Goal: Task Accomplishment & Management: Manage account settings

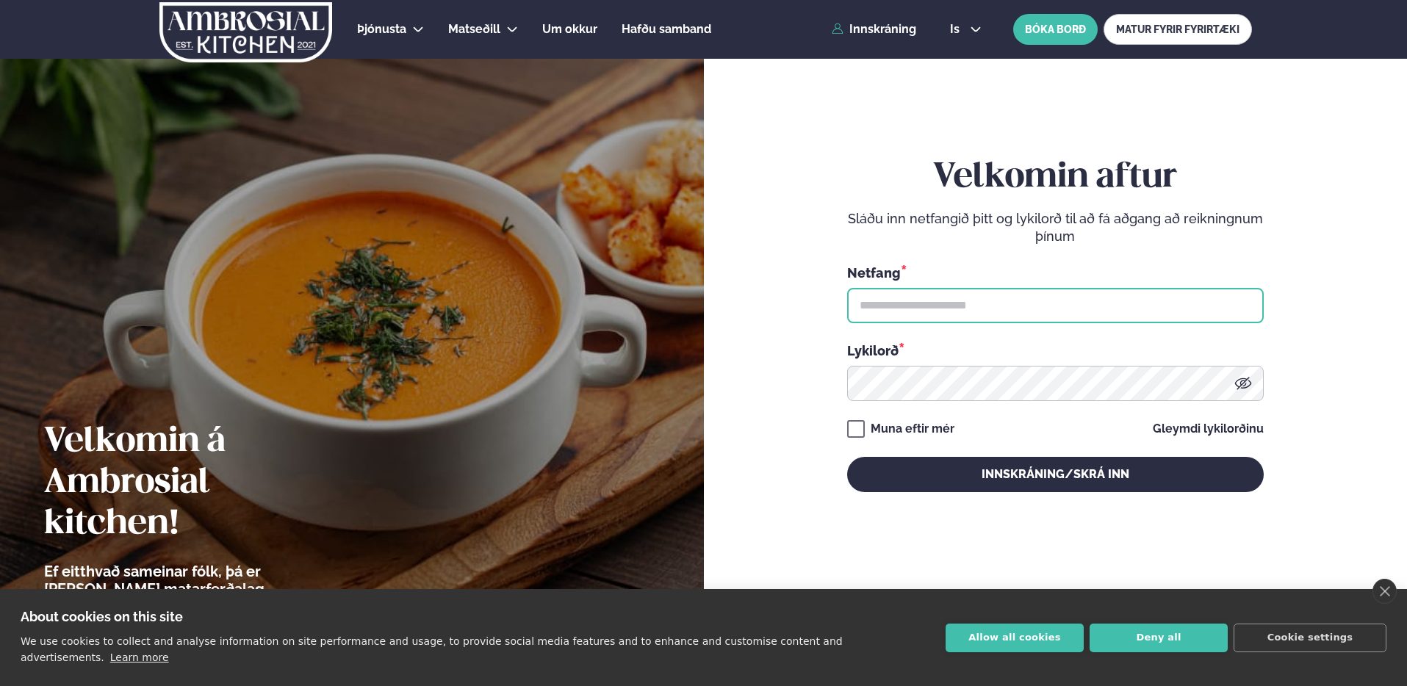
click at [953, 308] on input "text" at bounding box center [1055, 305] width 417 height 35
click at [969, 298] on input "text" at bounding box center [1055, 305] width 417 height 35
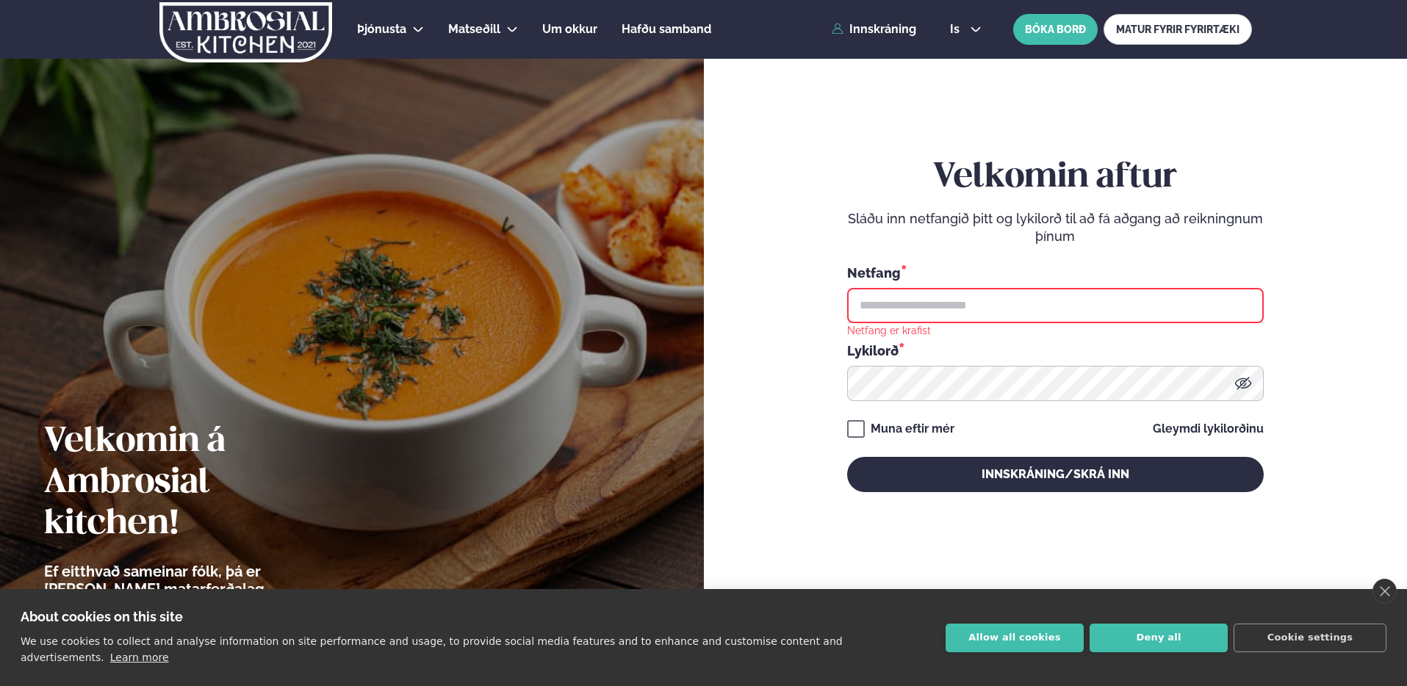
type input "**********"
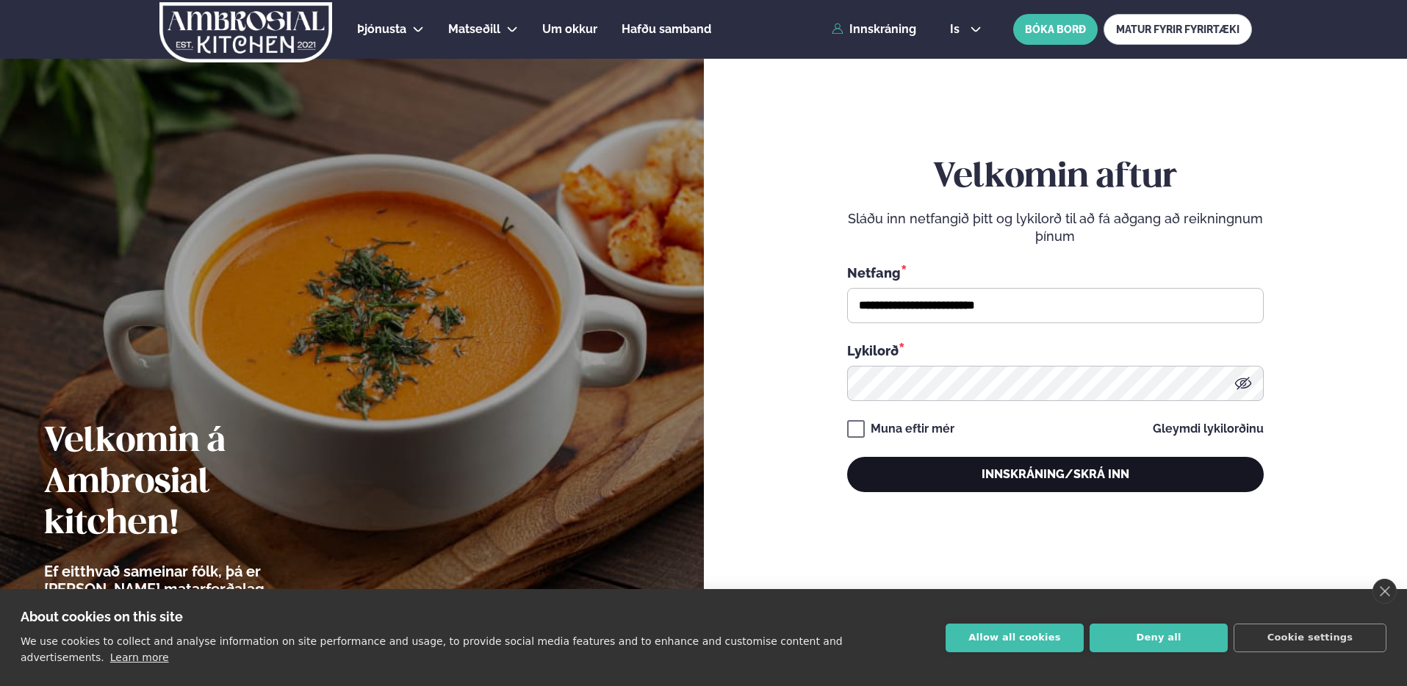
click at [1037, 467] on button "Innskráning/Skrá inn" at bounding box center [1055, 474] width 417 height 35
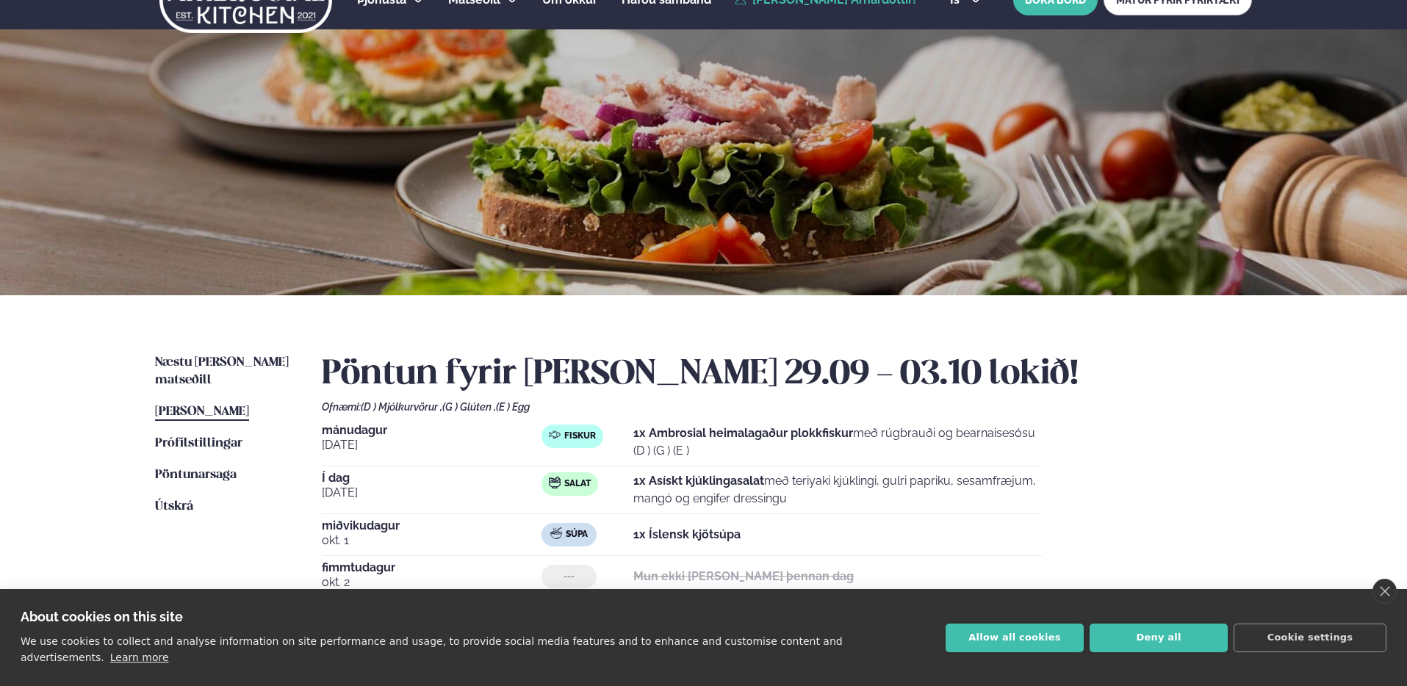
scroll to position [320, 0]
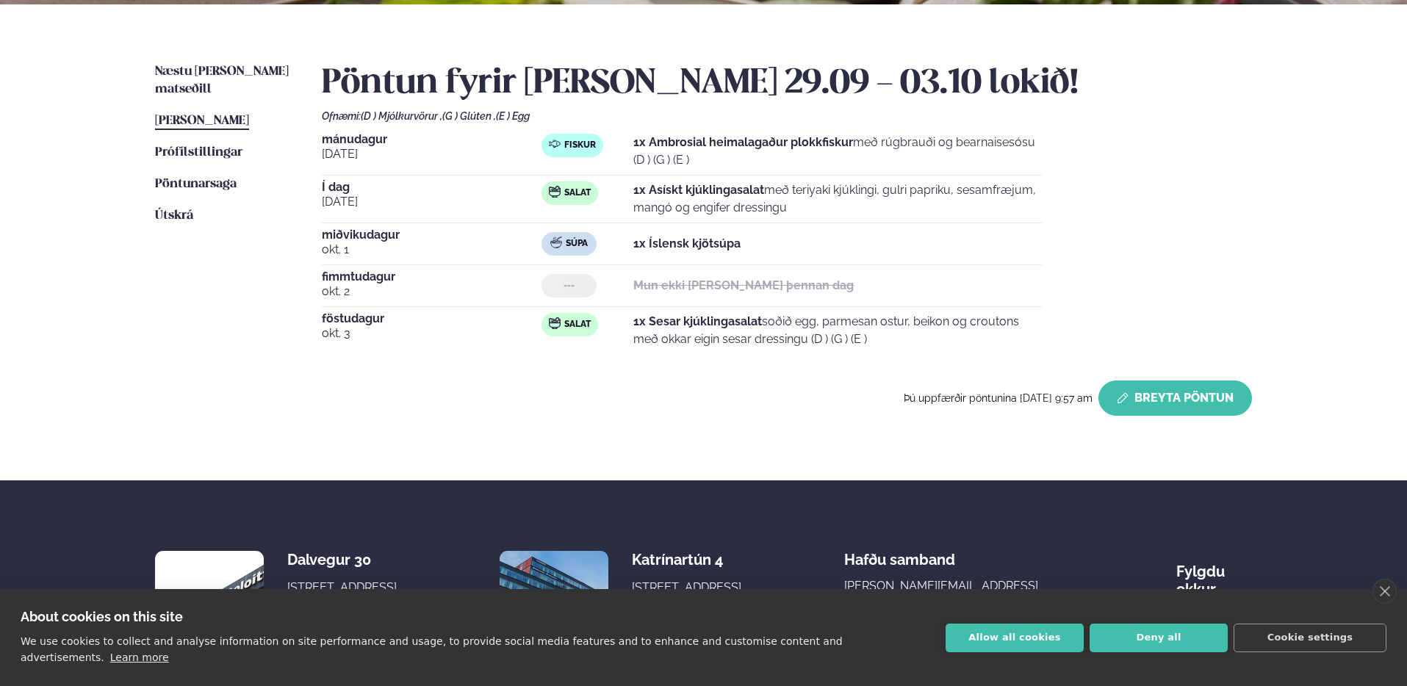
click at [1177, 395] on button "Breyta Pöntun" at bounding box center [1176, 398] width 154 height 35
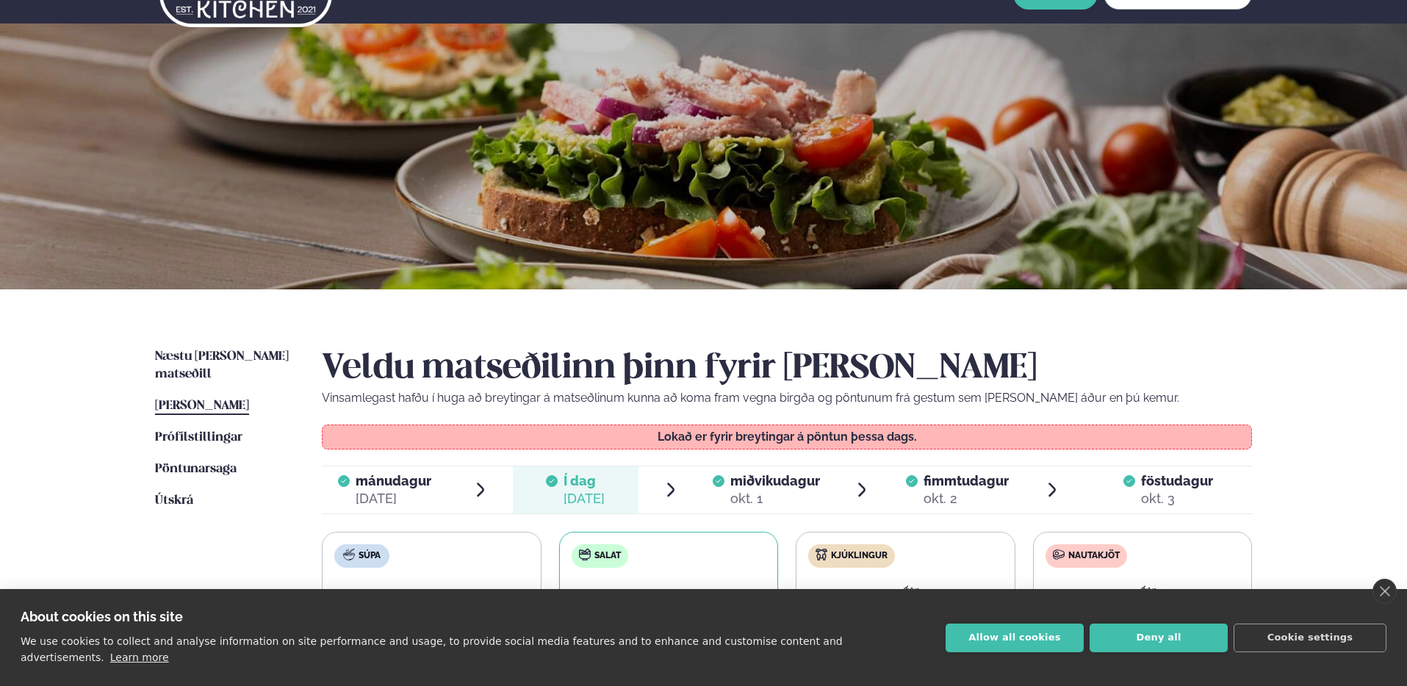
scroll to position [148, 0]
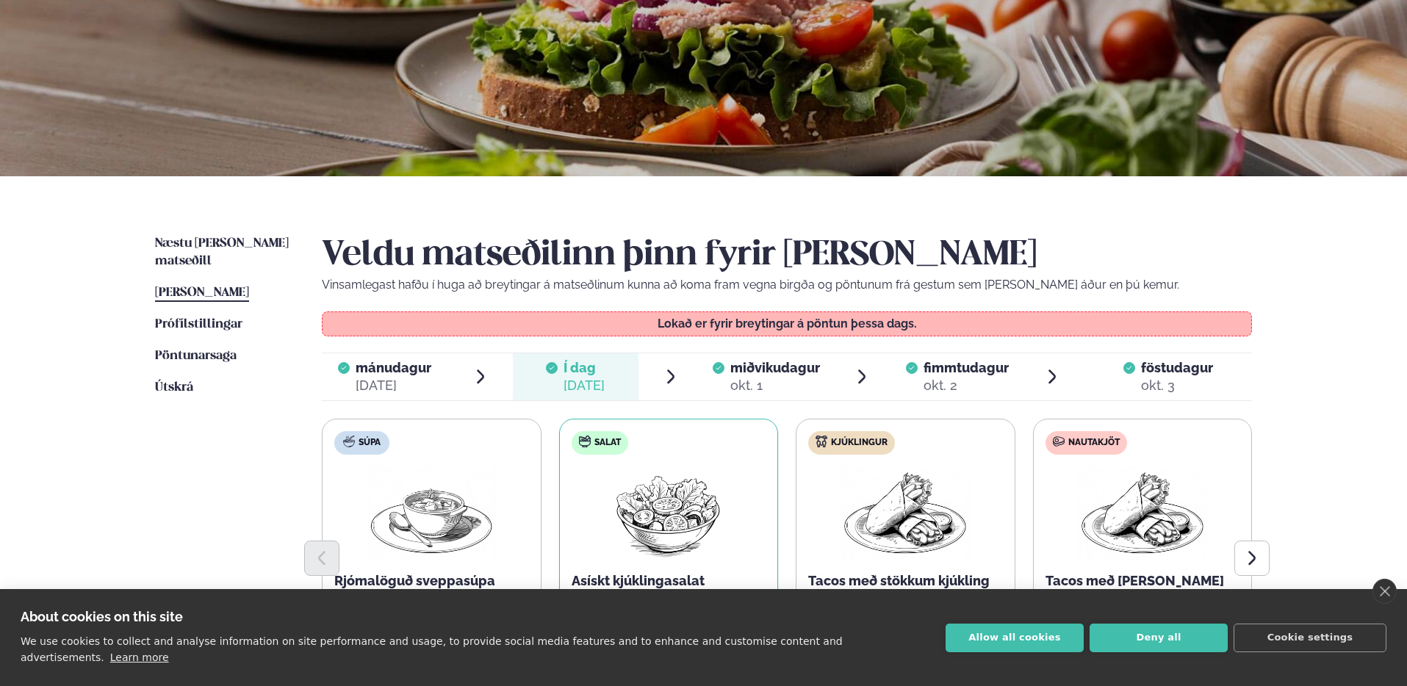
click at [985, 381] on div "okt. 2" at bounding box center [966, 386] width 85 height 18
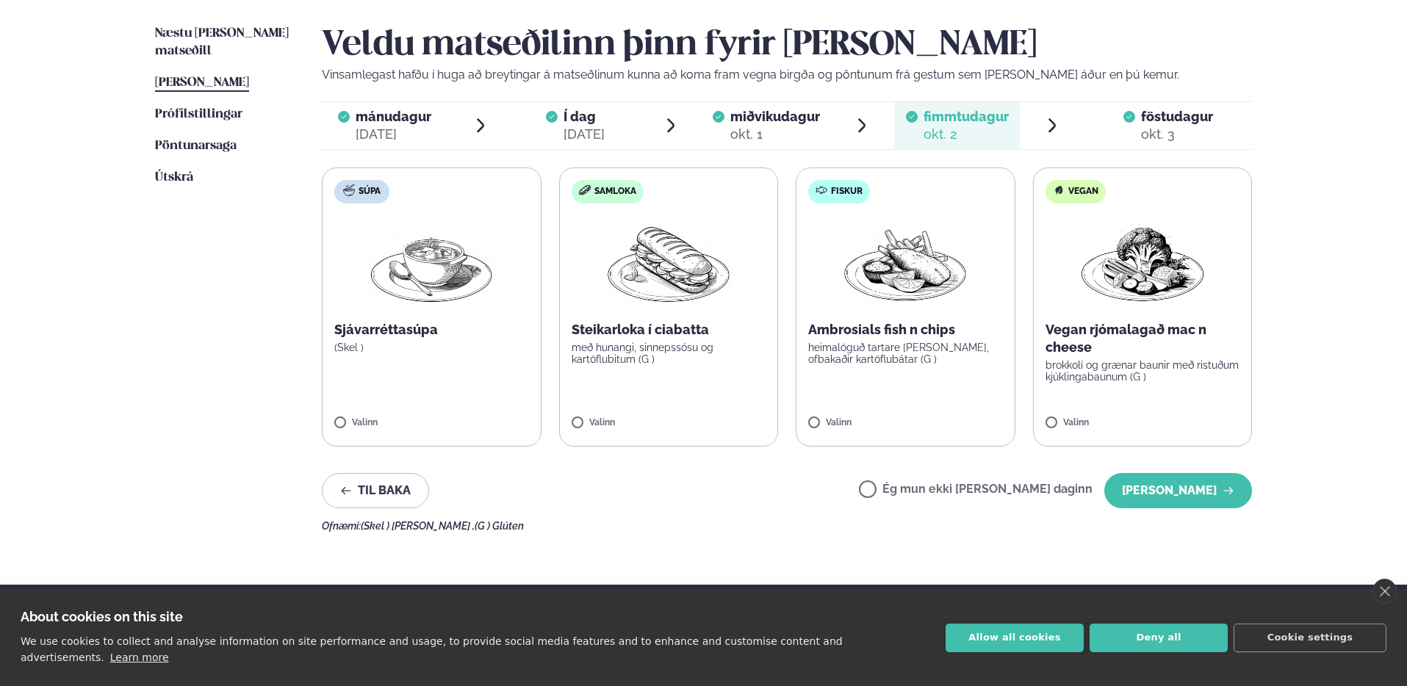
scroll to position [0, 0]
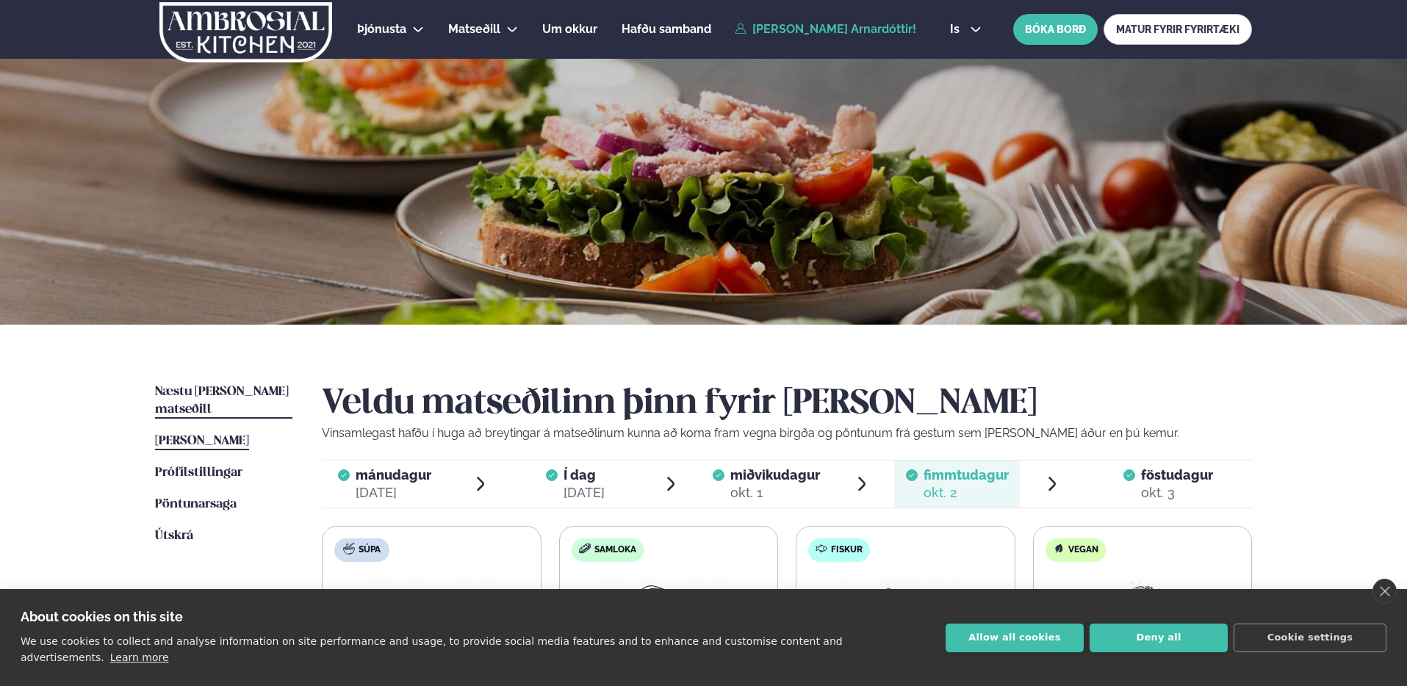
click at [248, 394] on span "Næstu [PERSON_NAME] matseðill" at bounding box center [222, 401] width 134 height 30
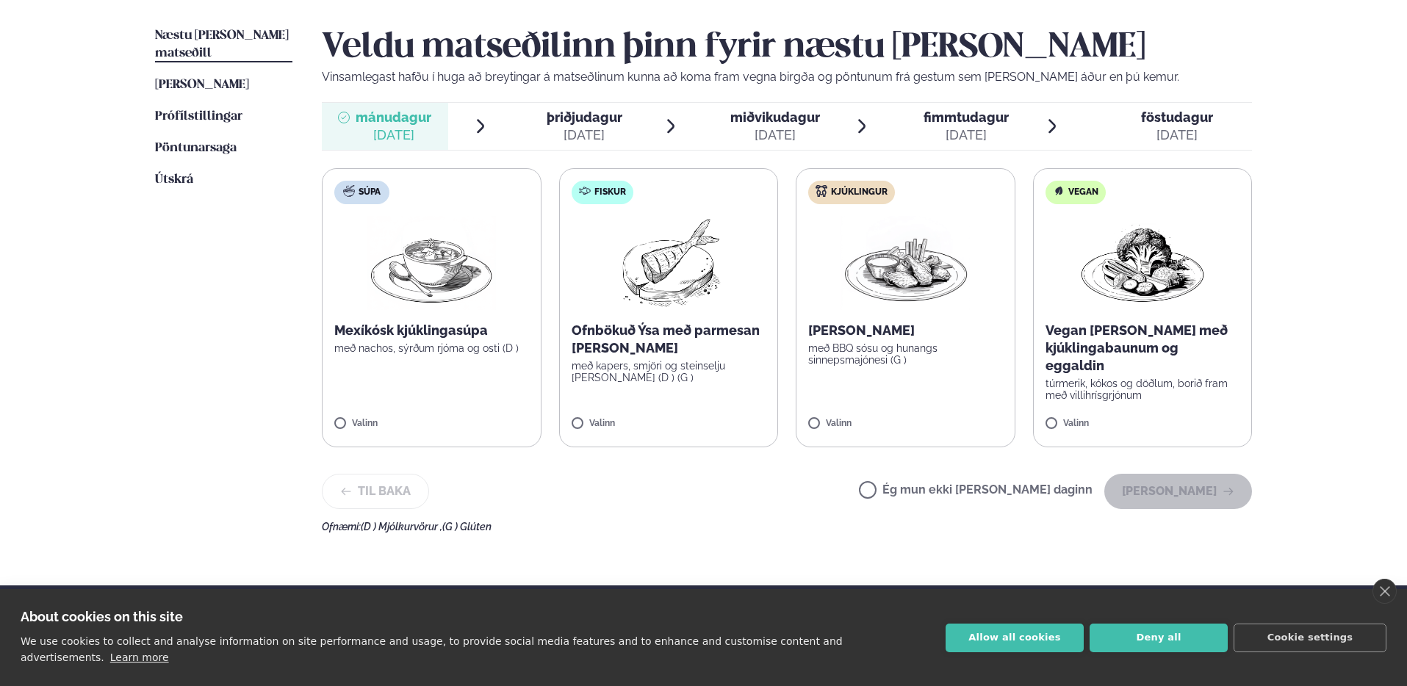
scroll to position [329, 0]
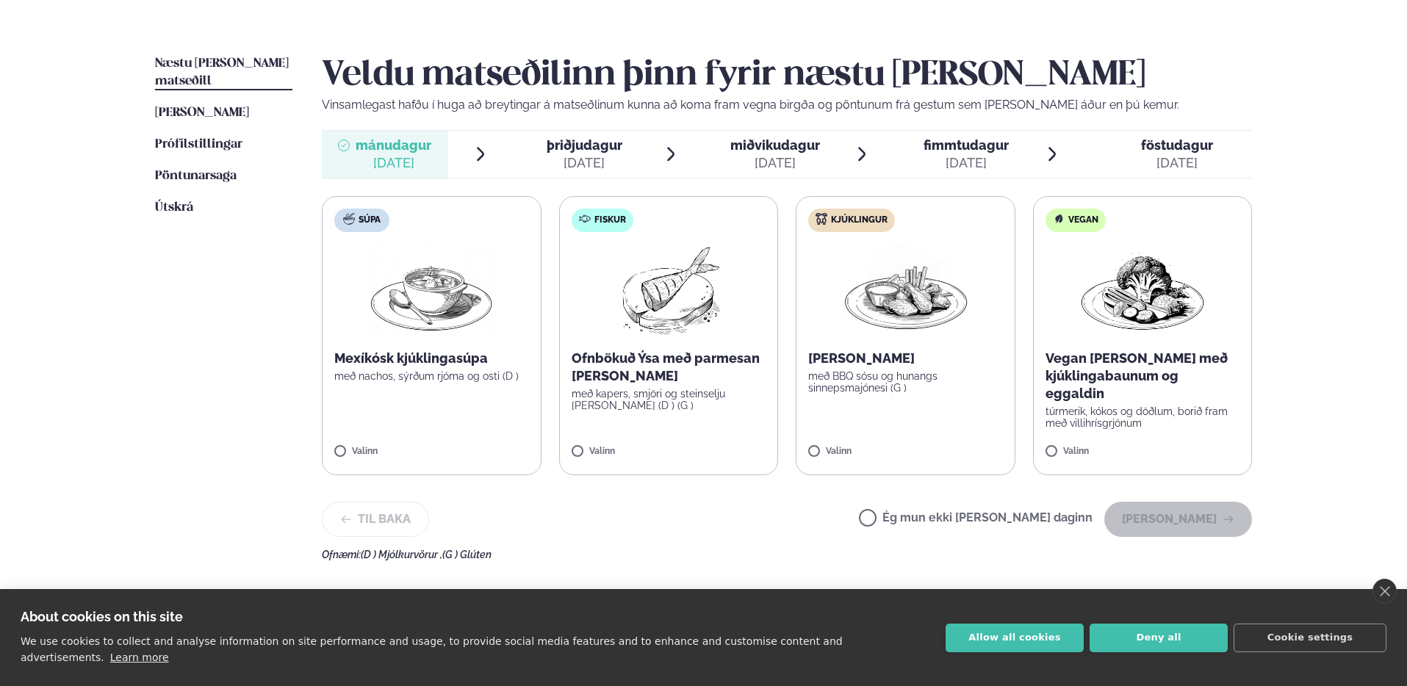
click at [356, 162] on div "[DATE]" at bounding box center [394, 163] width 76 height 18
click at [886, 397] on label "Kjúklingur [PERSON_NAME] með BBQ sósu og hunangs sinnepsmajónesi (G ) Valinn" at bounding box center [906, 335] width 220 height 279
click at [1164, 517] on button "[PERSON_NAME]" at bounding box center [1179, 519] width 148 height 35
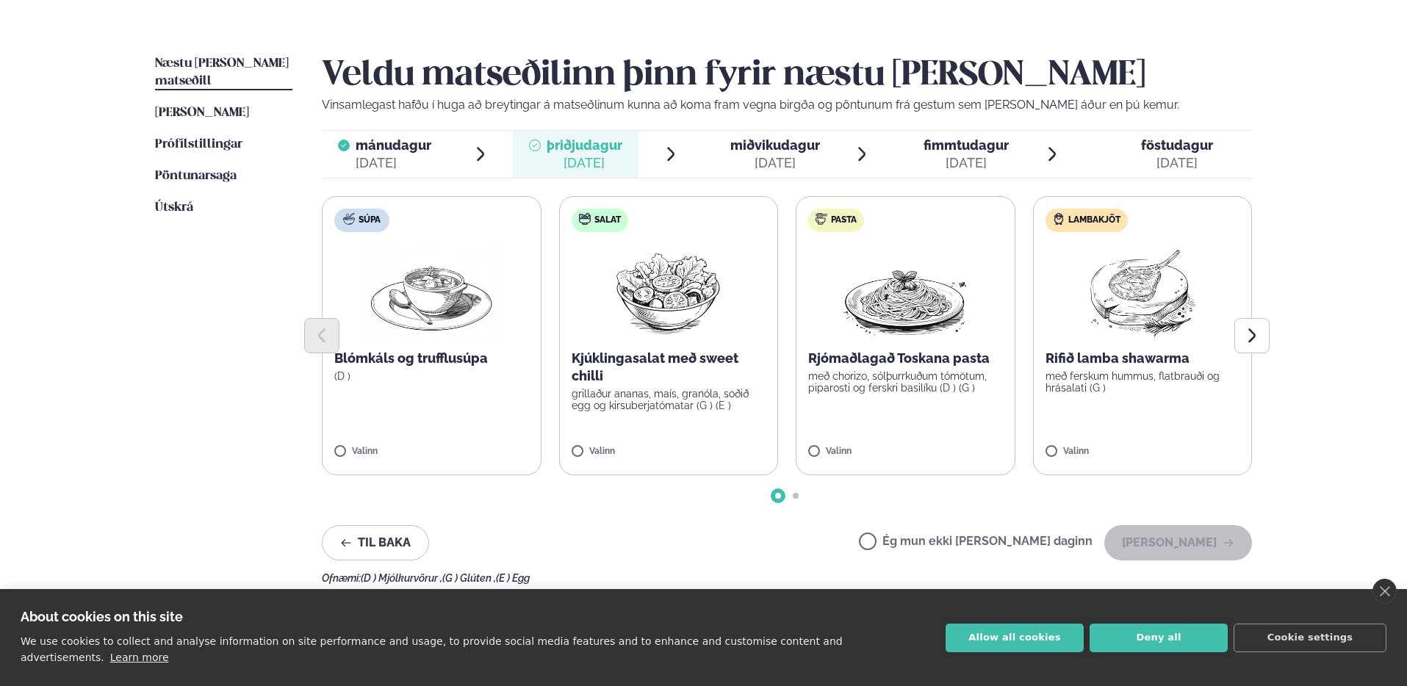
click at [1133, 379] on p "með ferskum hummus, flatbrauði og hrásalati (G )" at bounding box center [1143, 382] width 195 height 24
click at [1191, 537] on button "[PERSON_NAME]" at bounding box center [1179, 543] width 148 height 35
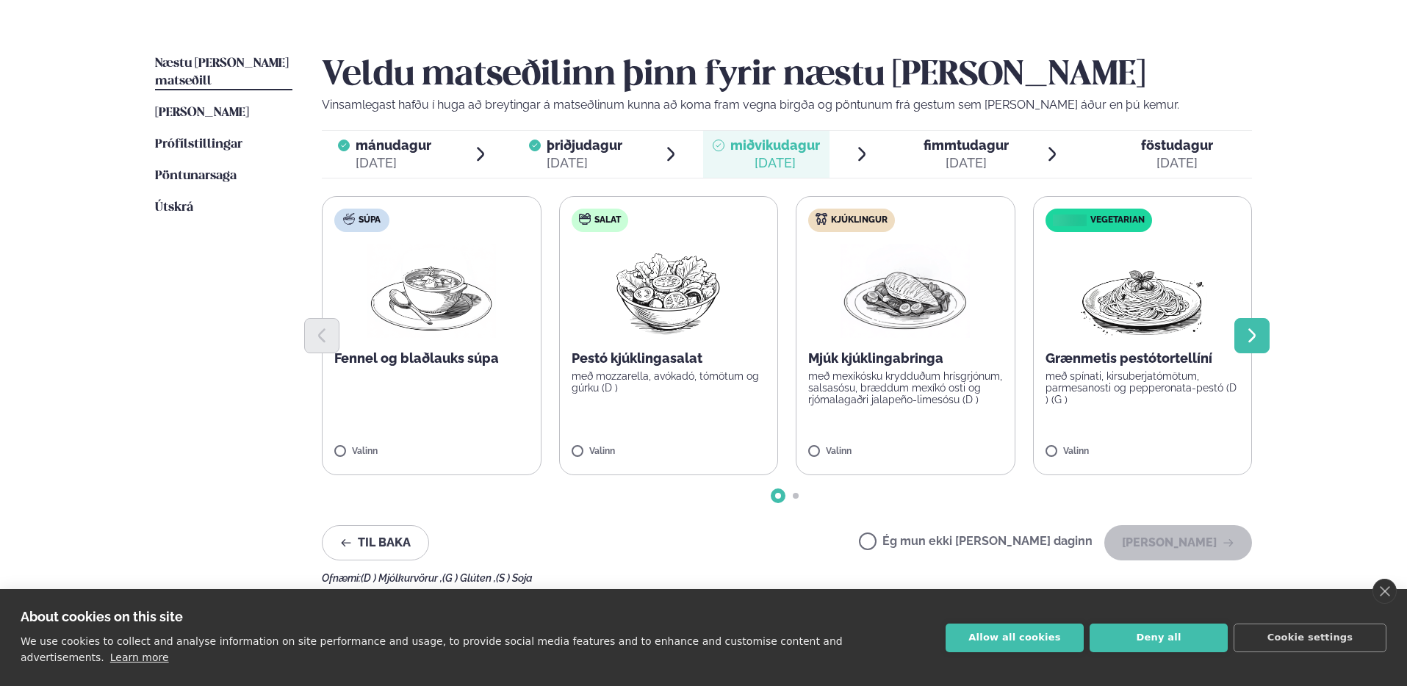
click at [1267, 334] on button "Next slide" at bounding box center [1252, 335] width 35 height 35
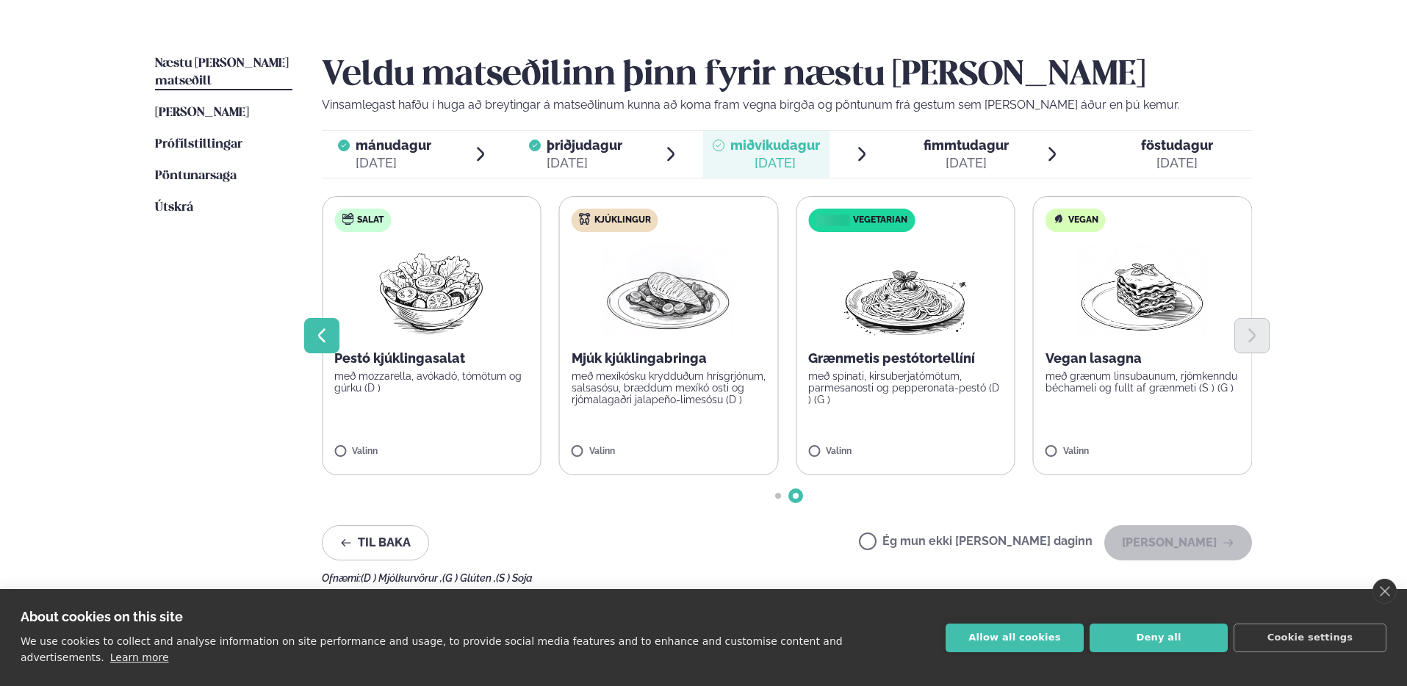
click at [328, 342] on icon "Previous slide" at bounding box center [322, 336] width 18 height 18
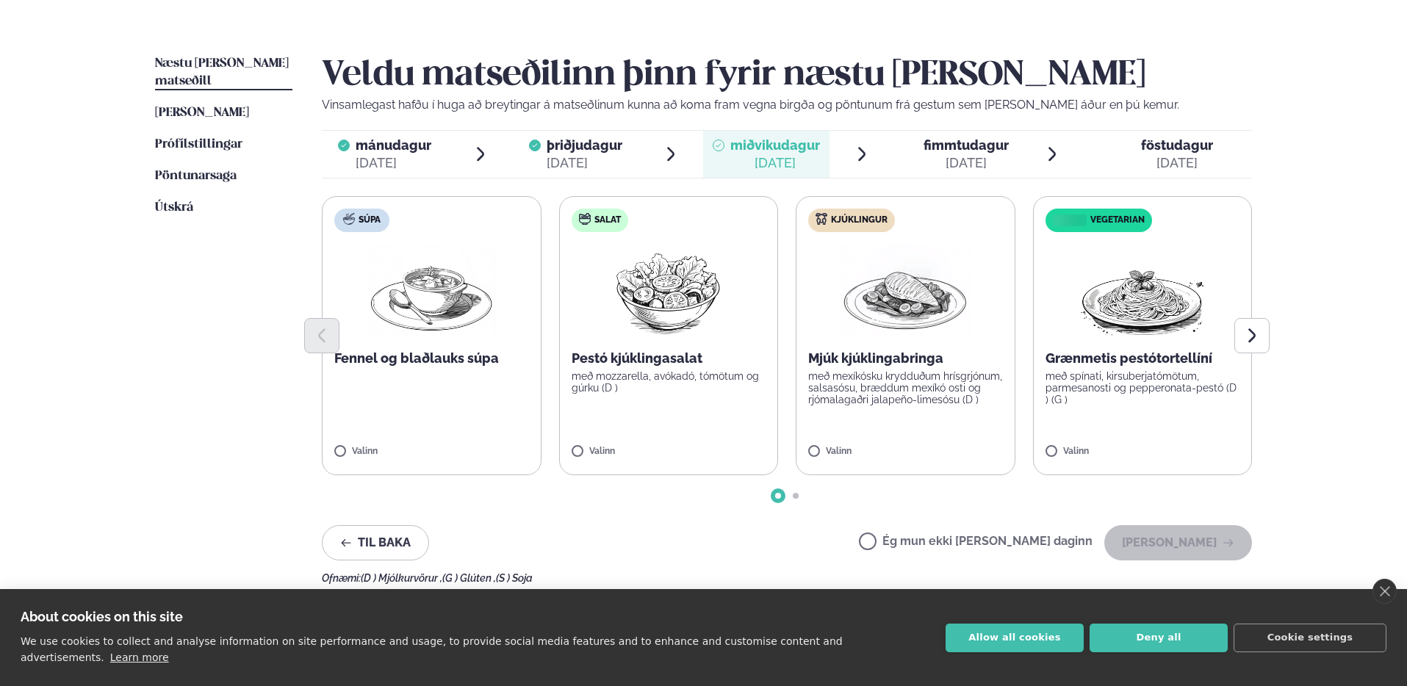
click at [637, 370] on div "Pestó kjúklingasalat með mozzarella, avókadó, tómötum og gúrku (D )" at bounding box center [669, 372] width 195 height 44
click at [1220, 544] on button "[PERSON_NAME]" at bounding box center [1179, 543] width 148 height 35
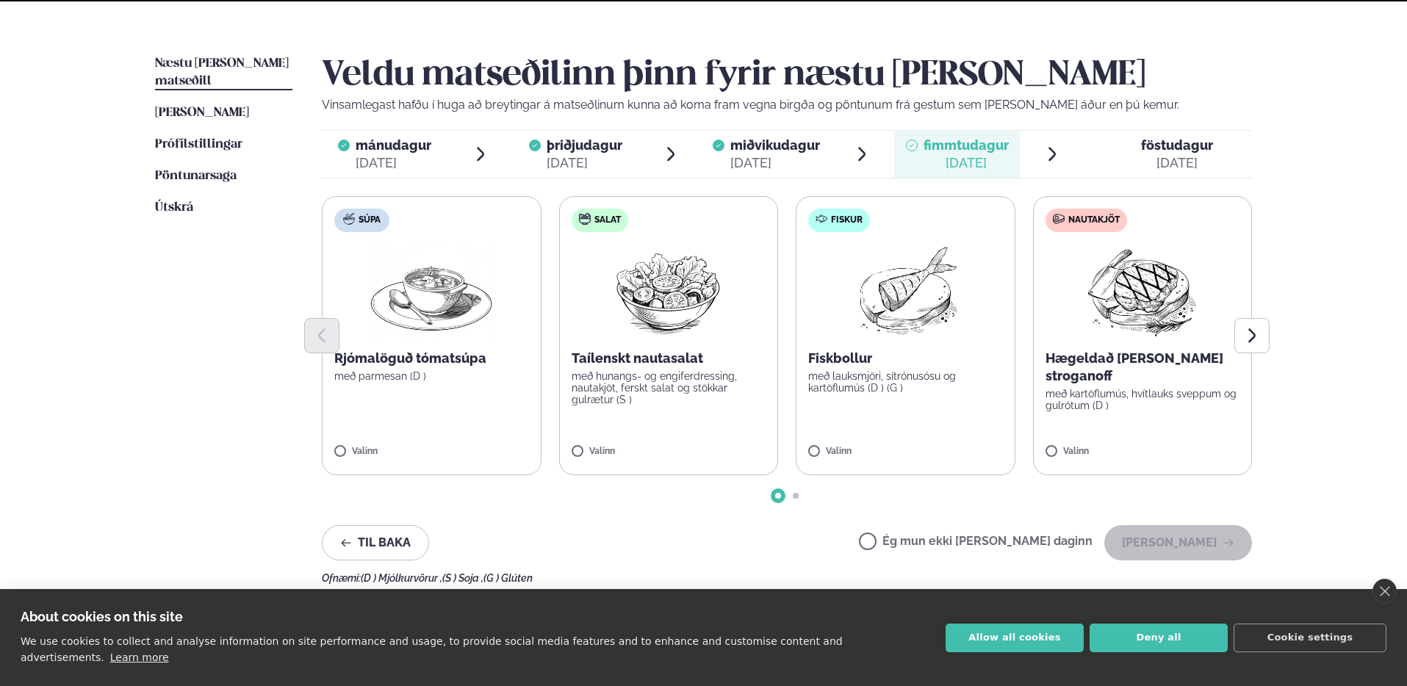
click at [546, 152] on span "þriðjudagur þri. [DATE]" at bounding box center [576, 154] width 126 height 47
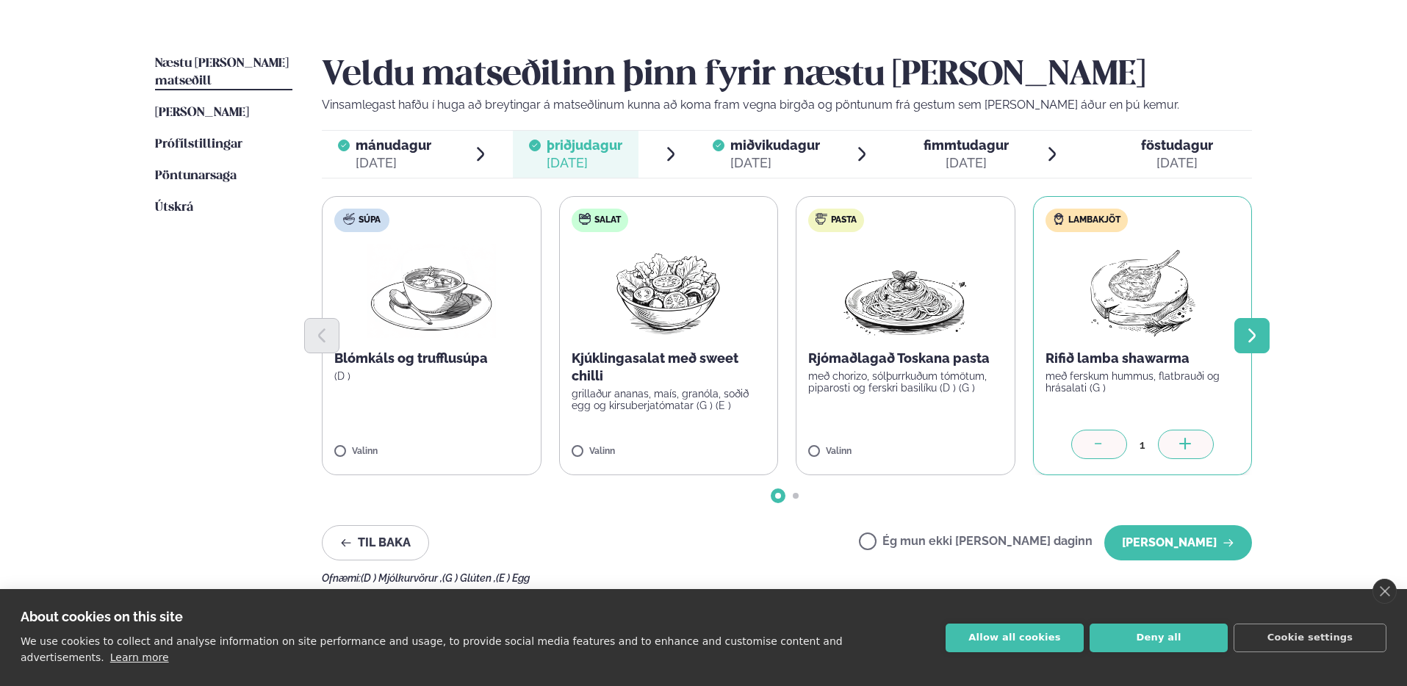
click at [1242, 331] on button "Next slide" at bounding box center [1252, 335] width 35 height 35
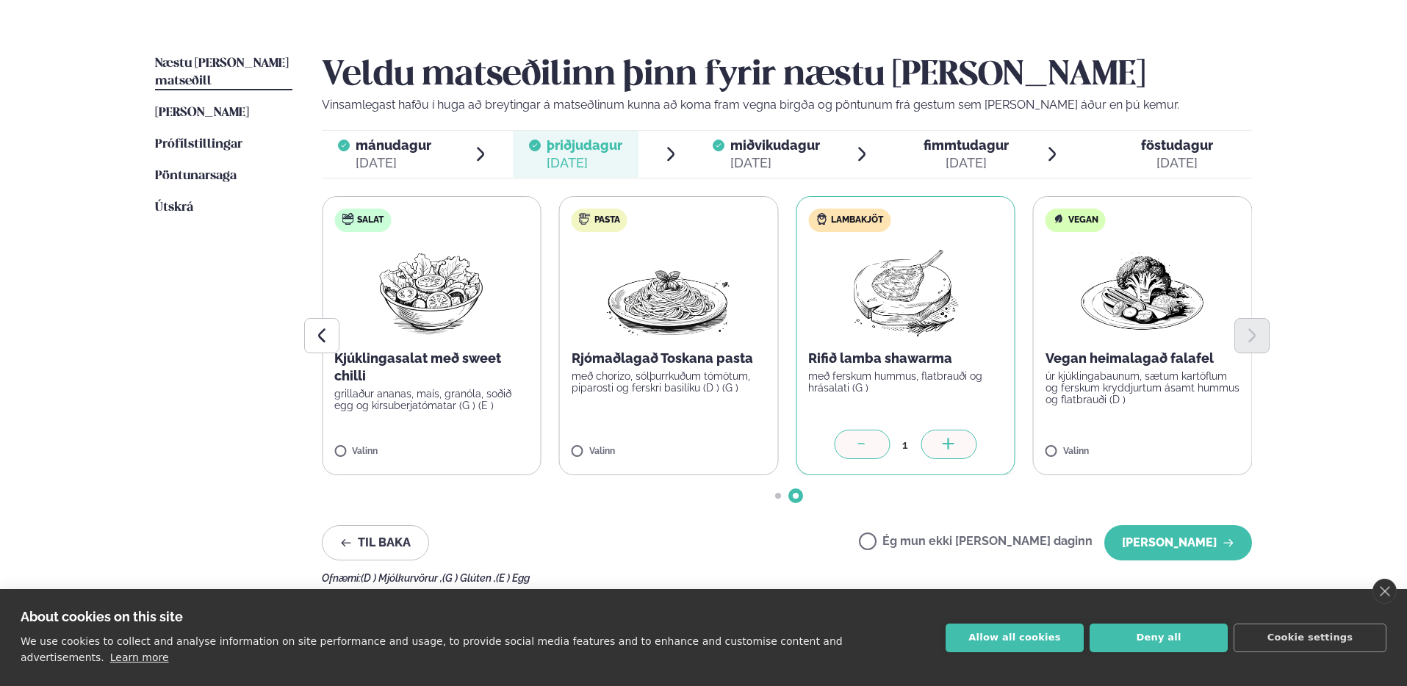
click at [428, 137] on span "mánudagur" at bounding box center [394, 144] width 76 height 15
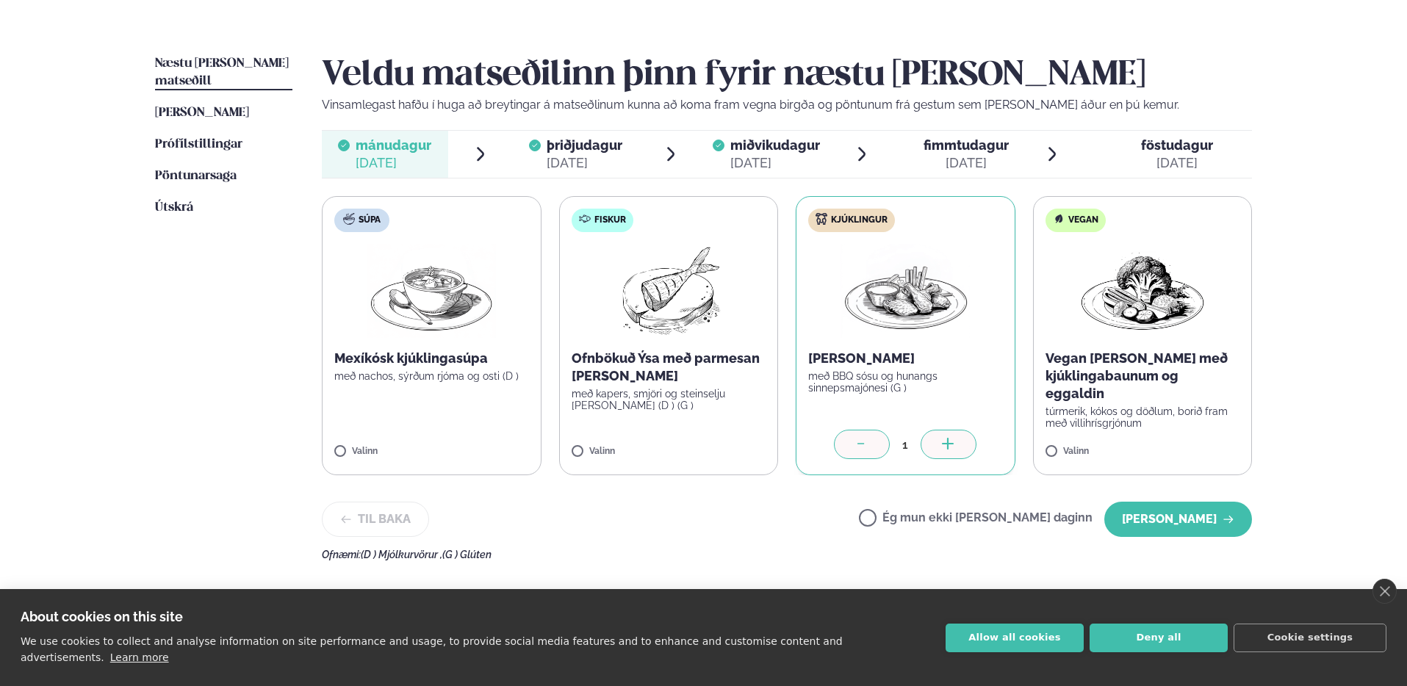
drag, startPoint x: 770, startPoint y: 153, endPoint x: 839, endPoint y: 155, distance: 68.4
click at [771, 153] on div "miðvikudagur mið." at bounding box center [776, 146] width 90 height 18
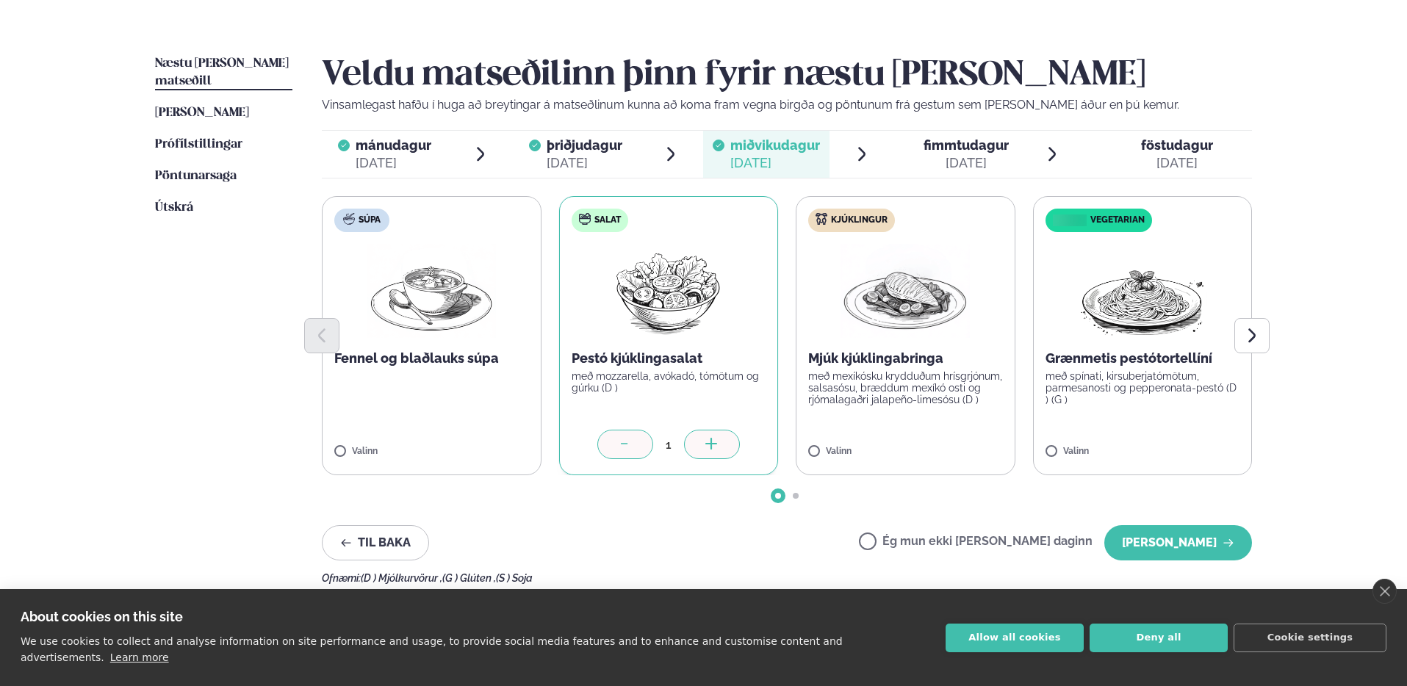
click at [958, 162] on div "[DATE]" at bounding box center [966, 163] width 85 height 18
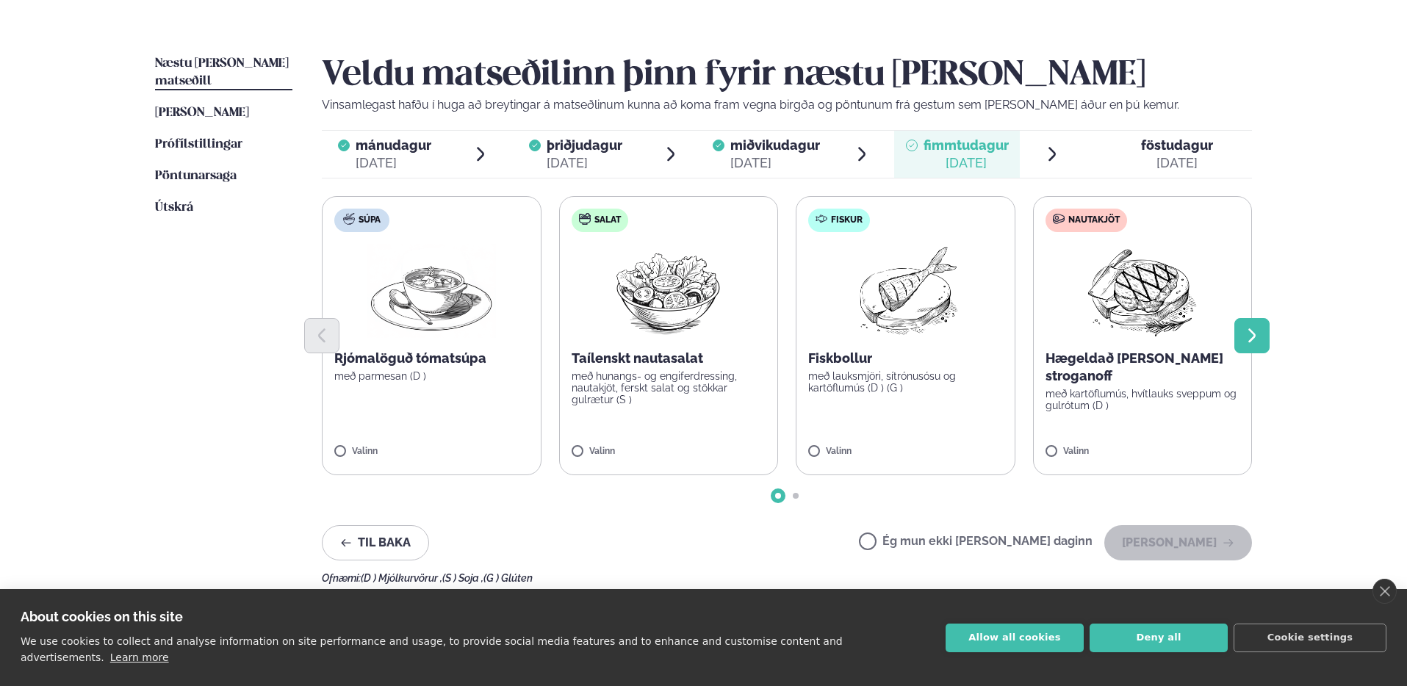
click at [1267, 333] on button "Next slide" at bounding box center [1252, 335] width 35 height 35
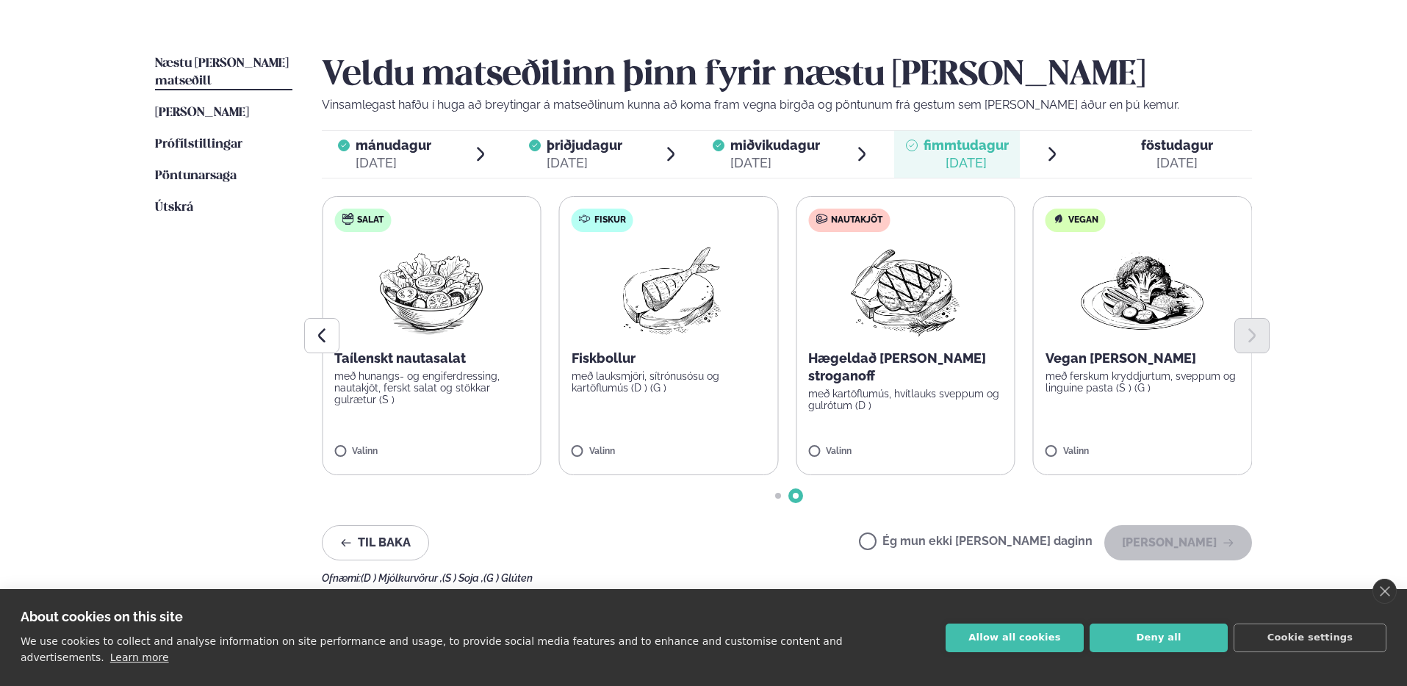
click at [1156, 154] on div "[DATE]" at bounding box center [1177, 163] width 72 height 18
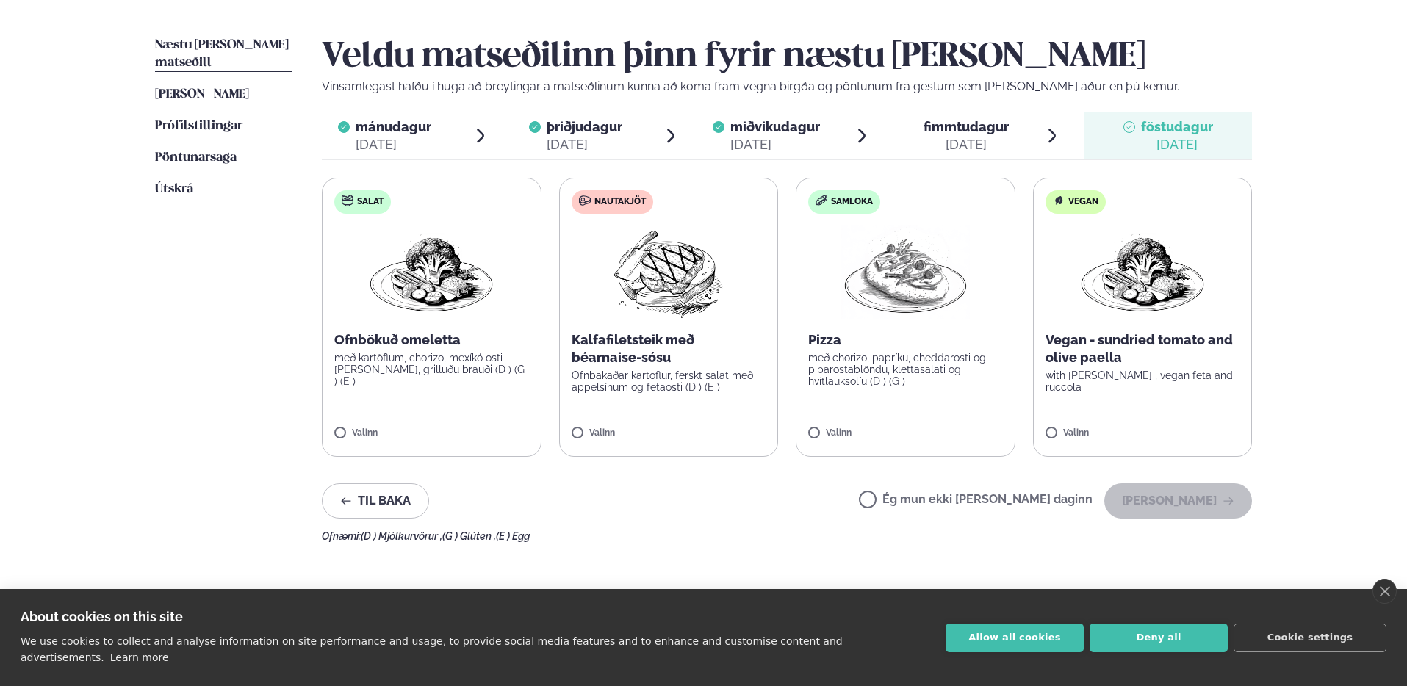
scroll to position [356, 0]
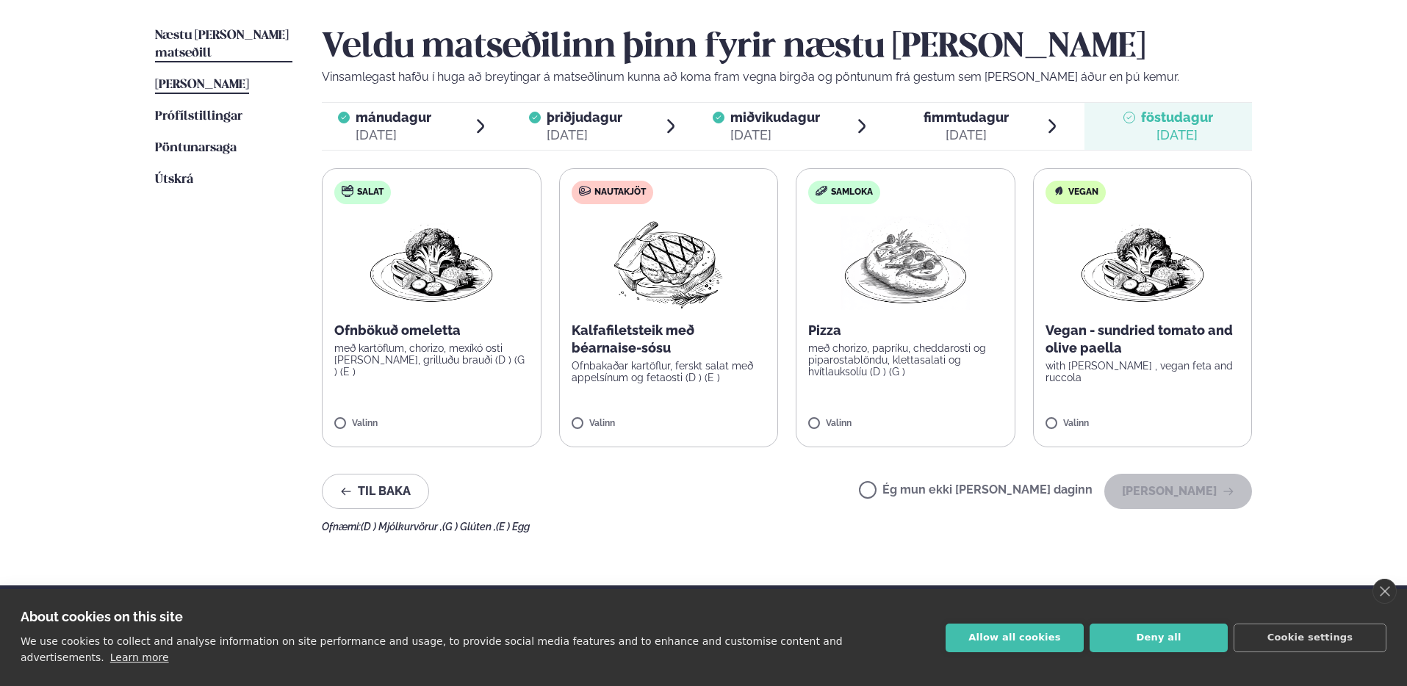
click at [207, 79] on span "[PERSON_NAME]" at bounding box center [202, 85] width 94 height 12
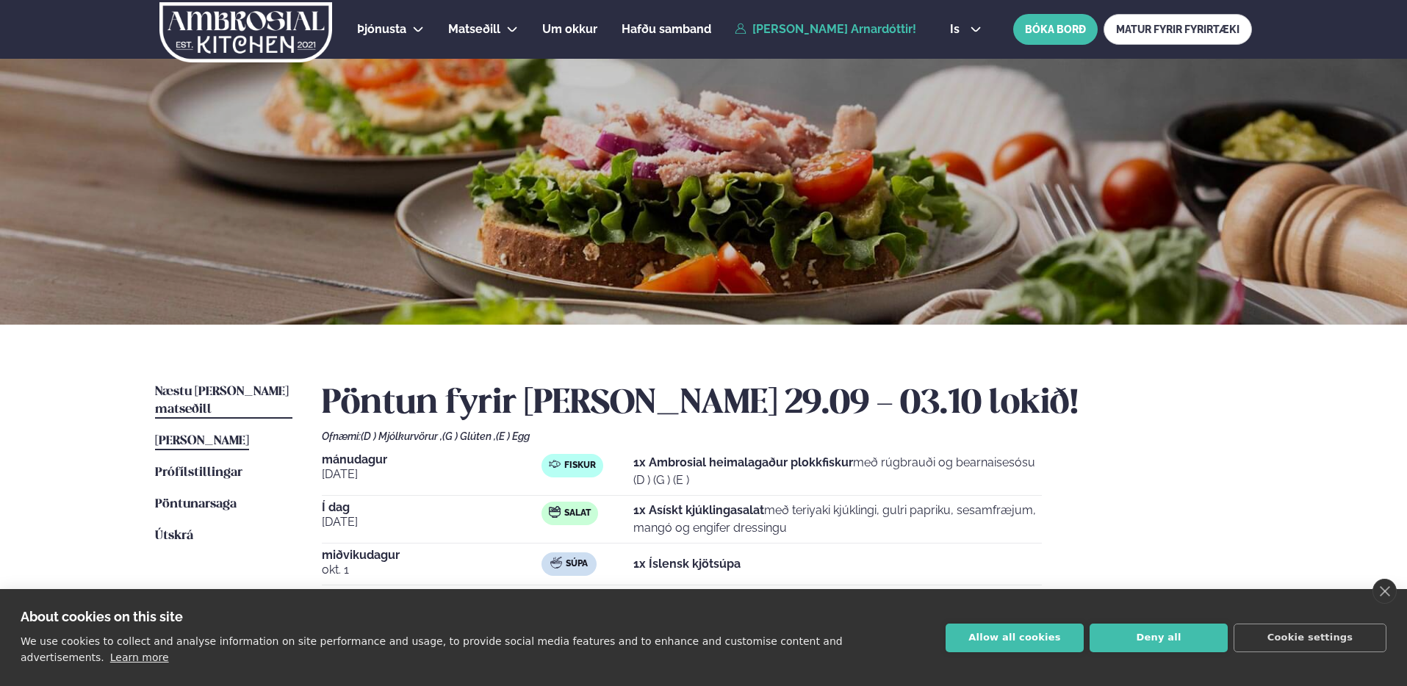
click at [234, 396] on span "Næstu [PERSON_NAME] matseðill" at bounding box center [222, 401] width 134 height 30
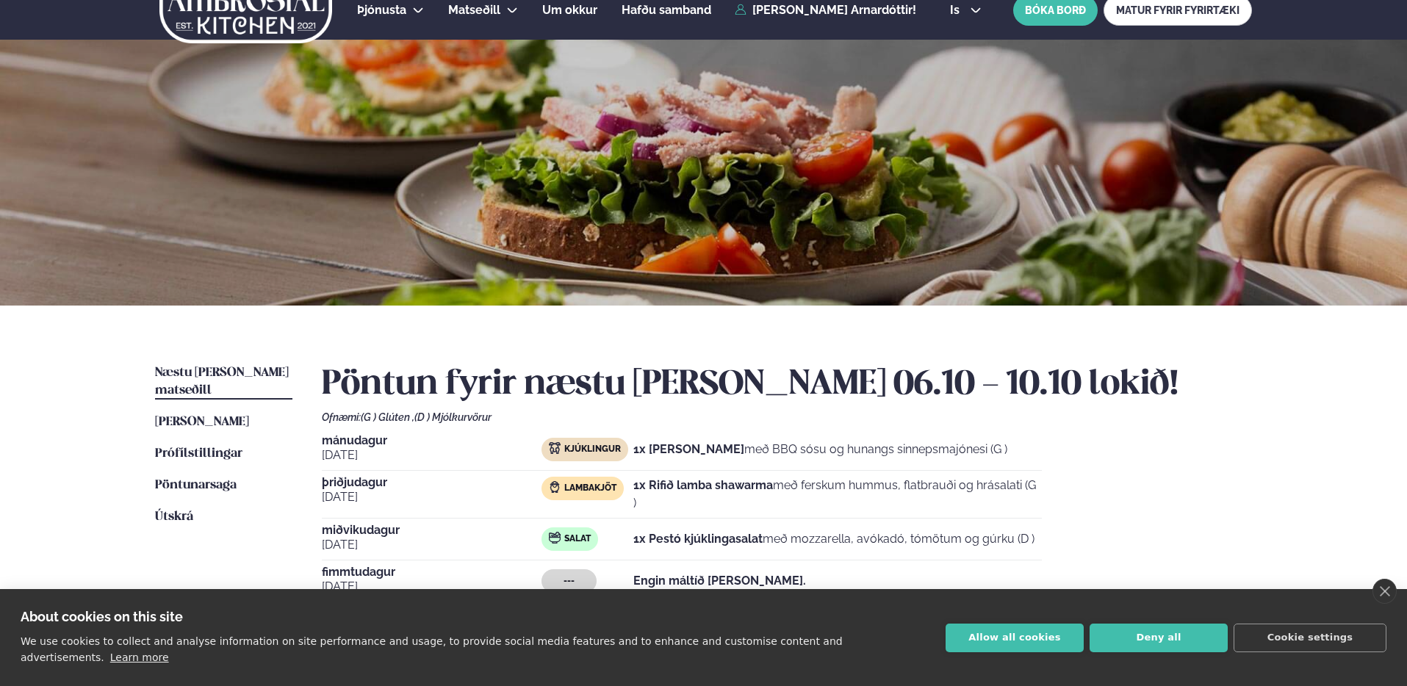
scroll to position [232, 0]
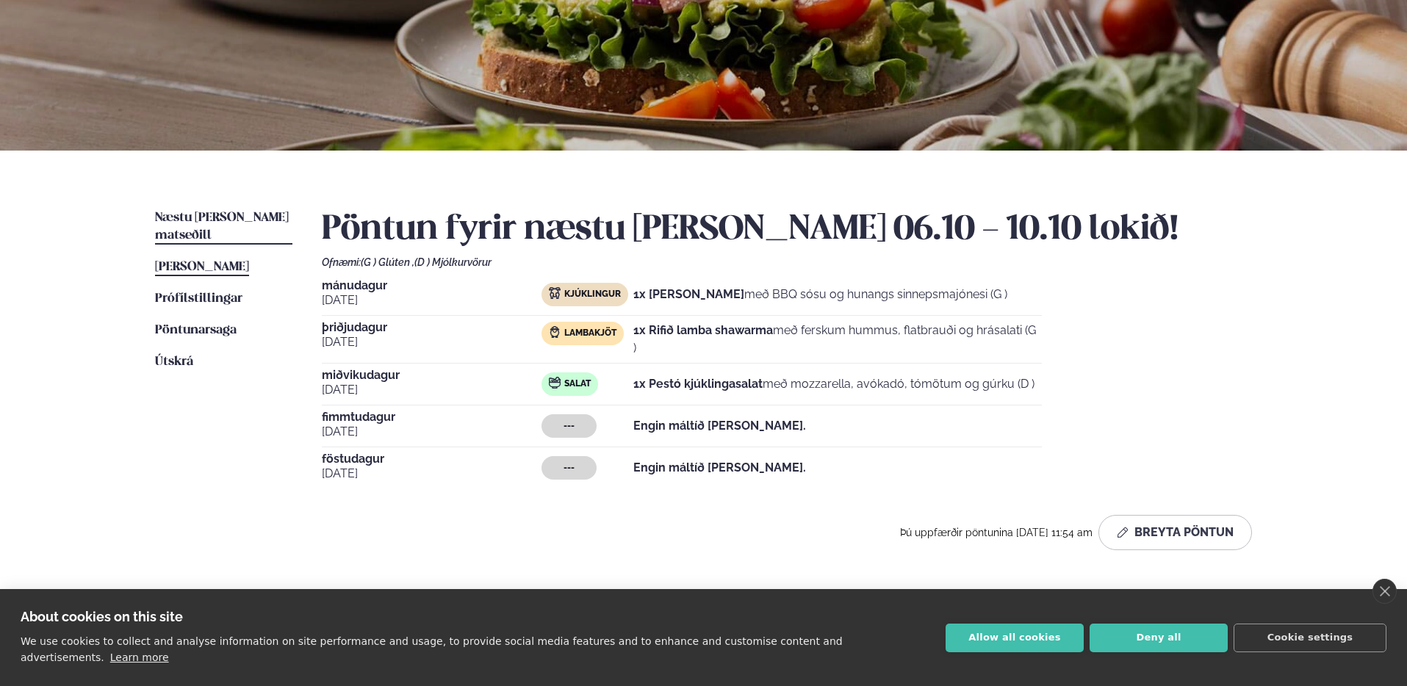
click at [223, 259] on link "[PERSON_NAME] matseðill [PERSON_NAME]" at bounding box center [202, 268] width 94 height 18
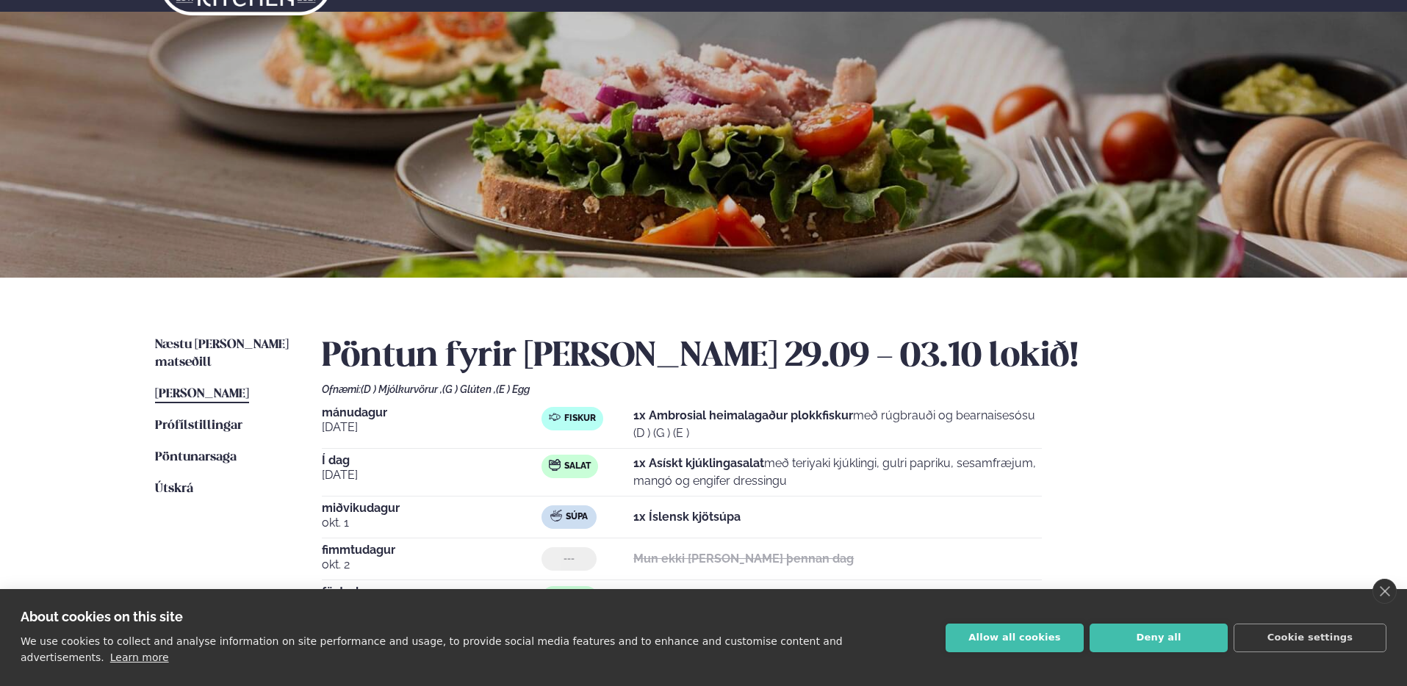
scroll to position [191, 0]
